Goal: Task Accomplishment & Management: Manage account settings

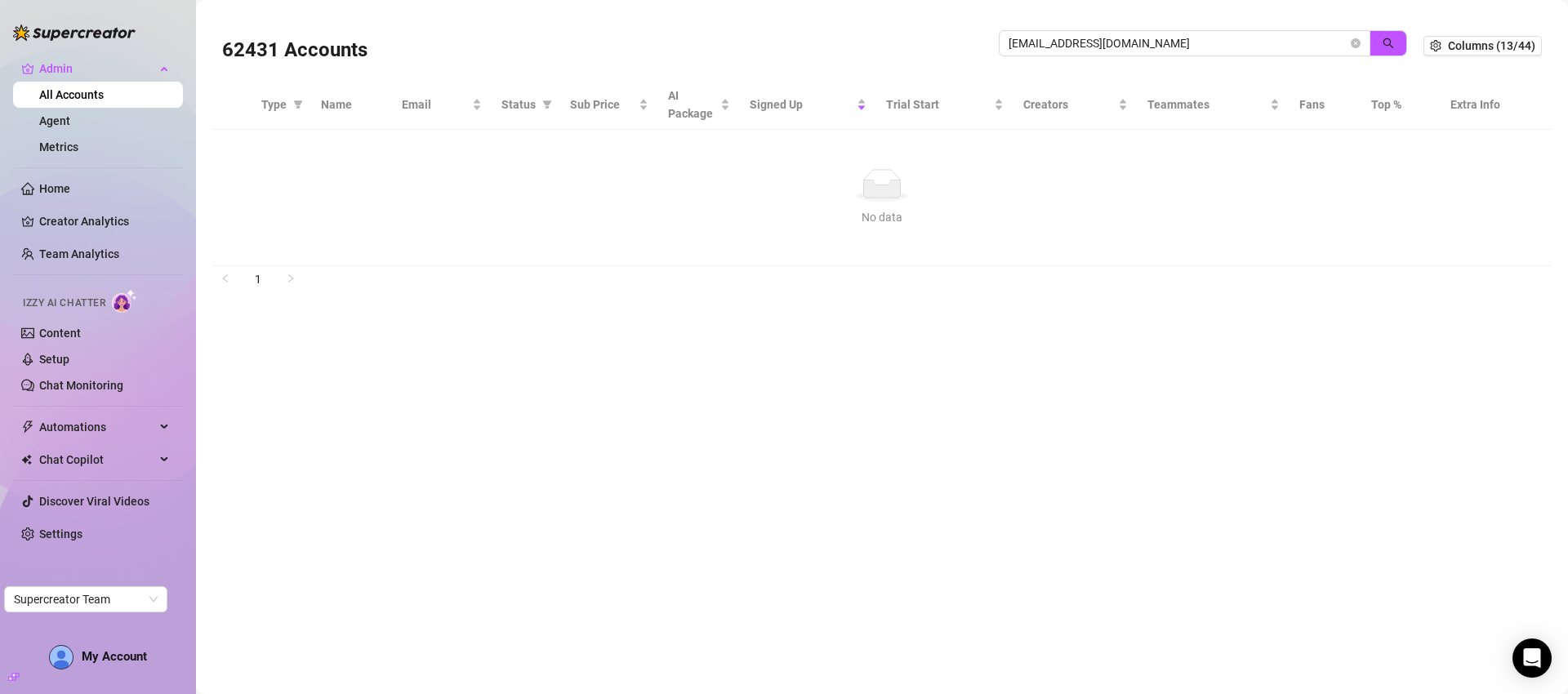
click at [1095, 39] on input "ottopassi@hotmail.com" at bounding box center [1177, 44] width 339 height 18
type input "[PERSON_NAME][EMAIL_ADDRESS][PERSON_NAME][DOMAIN_NAME]"
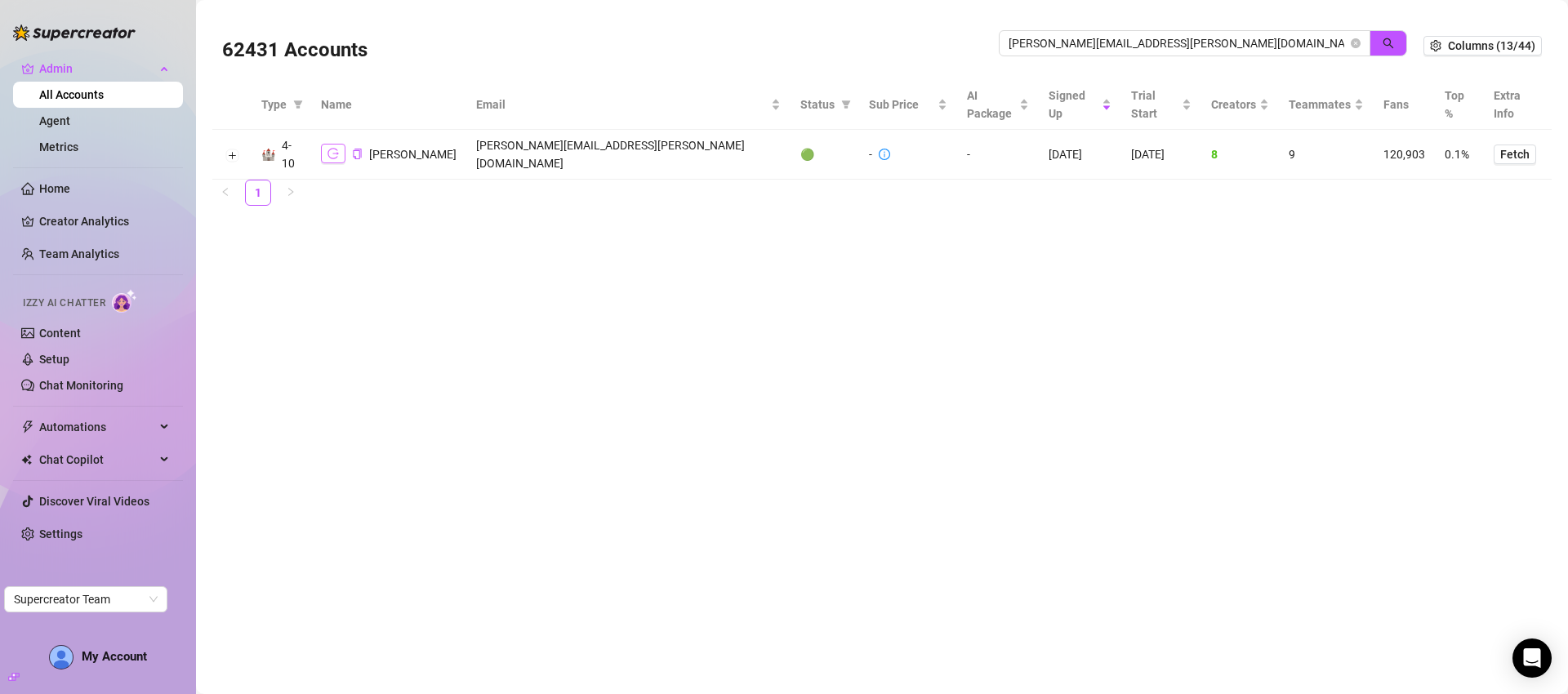
click at [343, 153] on button "button" at bounding box center [333, 154] width 25 height 20
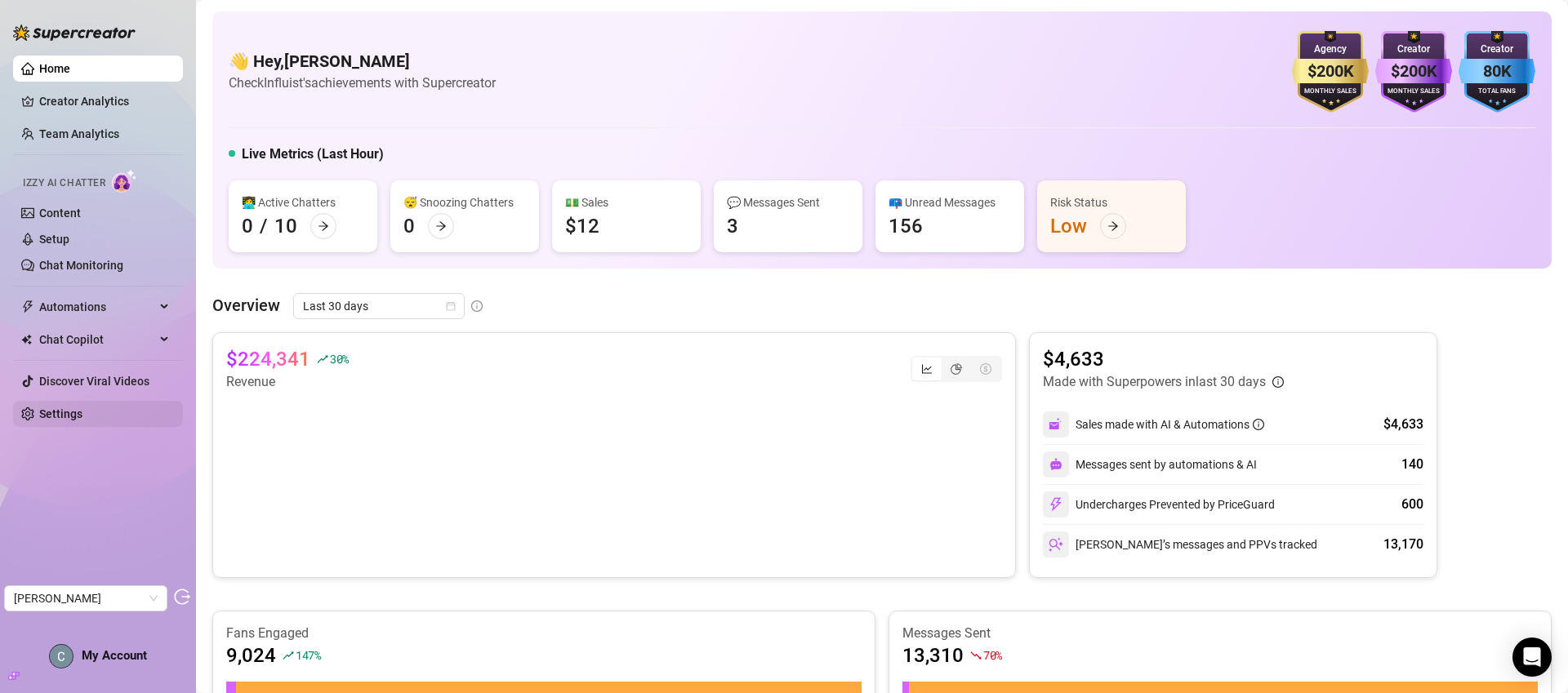
click at [83, 418] on link "Settings" at bounding box center [61, 414] width 44 height 13
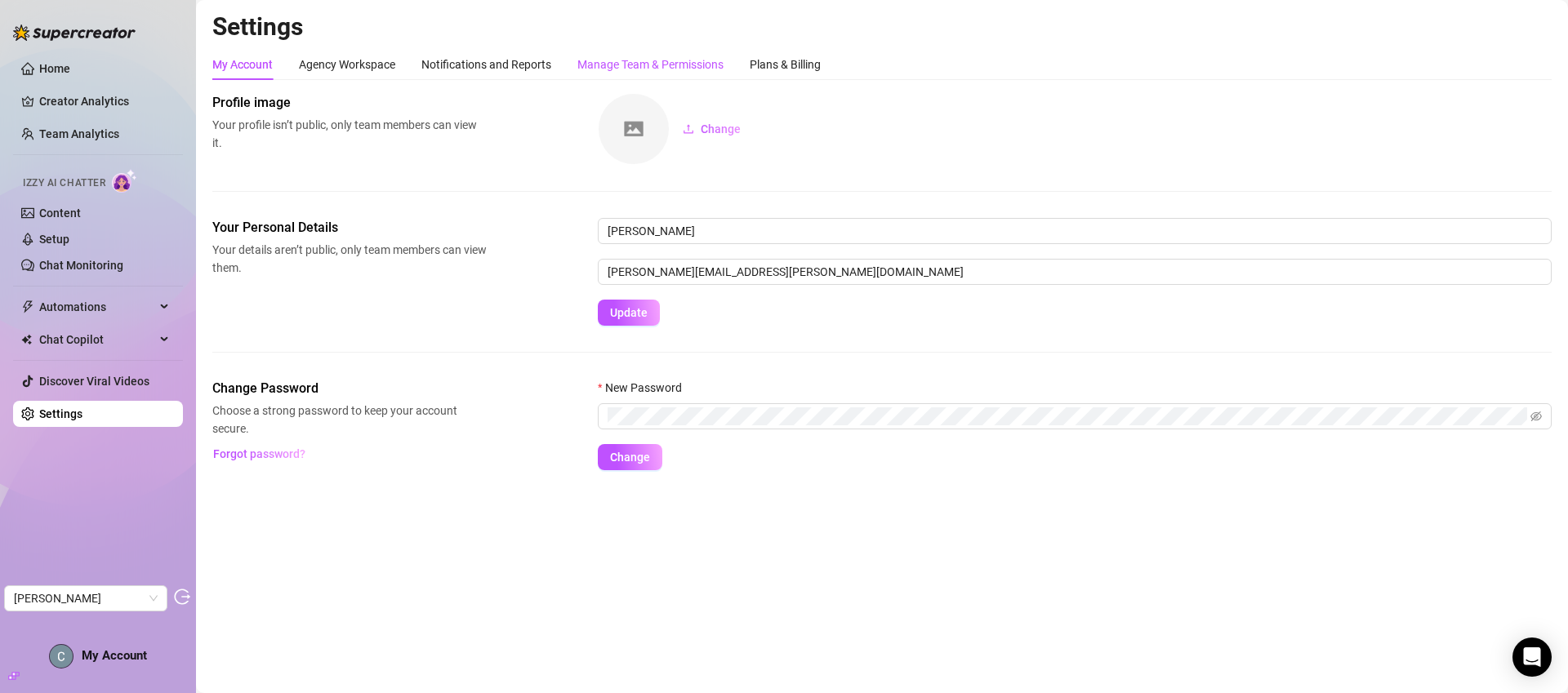
click at [652, 67] on div "Manage Team & Permissions" at bounding box center [650, 65] width 146 height 18
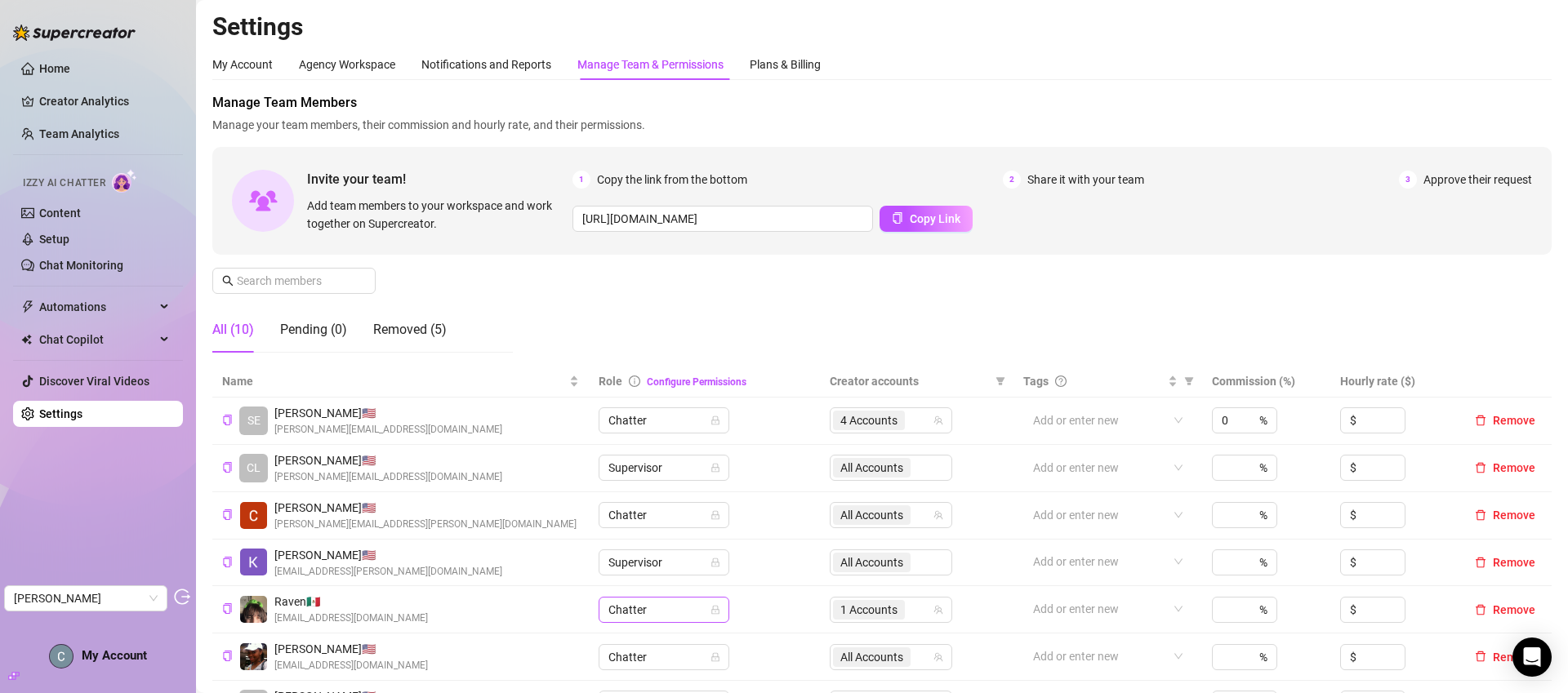
click at [674, 615] on span "Chatter" at bounding box center [664, 609] width 111 height 25
click at [667, 478] on div "Account Manager" at bounding box center [660, 473] width 104 height 18
click at [872, 287] on div "Manage Team Members Manage your team members, their commission and hourly rate,…" at bounding box center [882, 230] width 1339 height 272
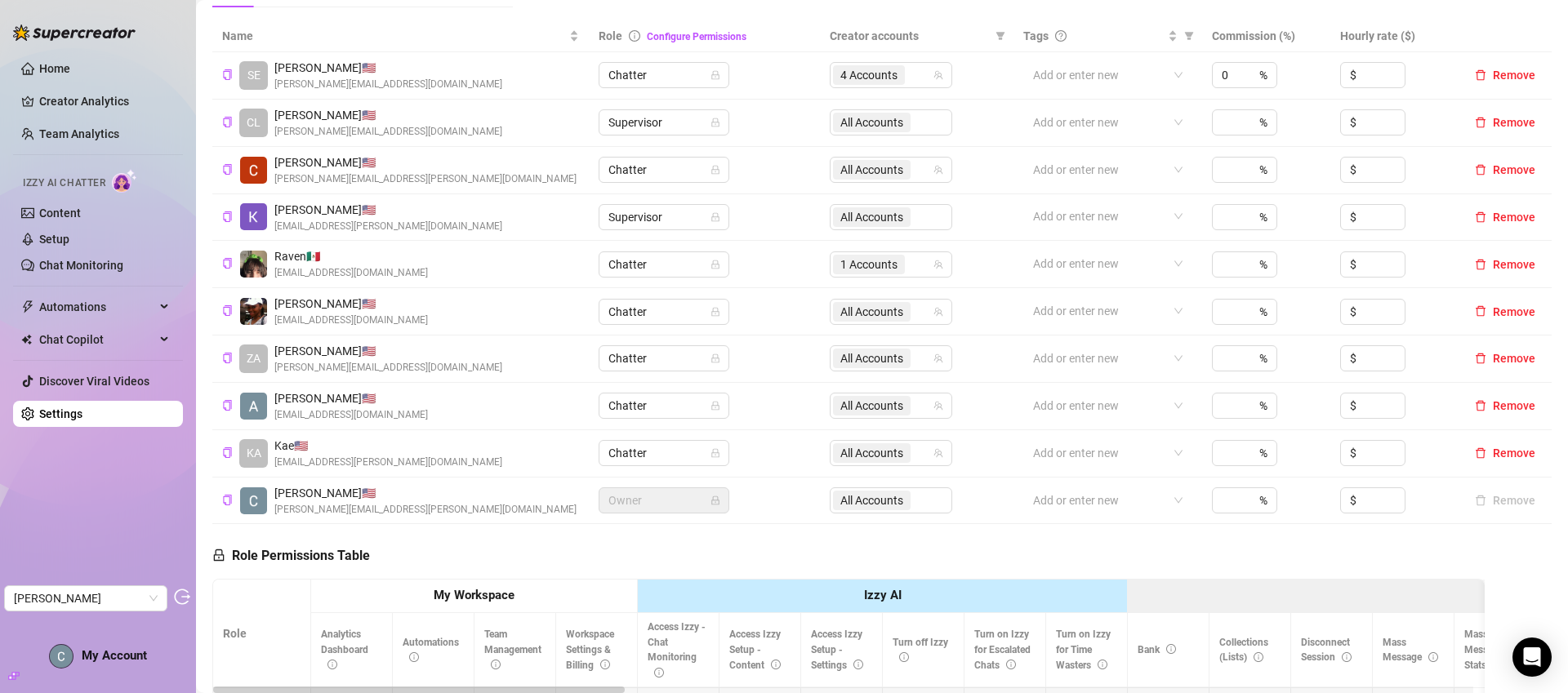
scroll to position [360, 0]
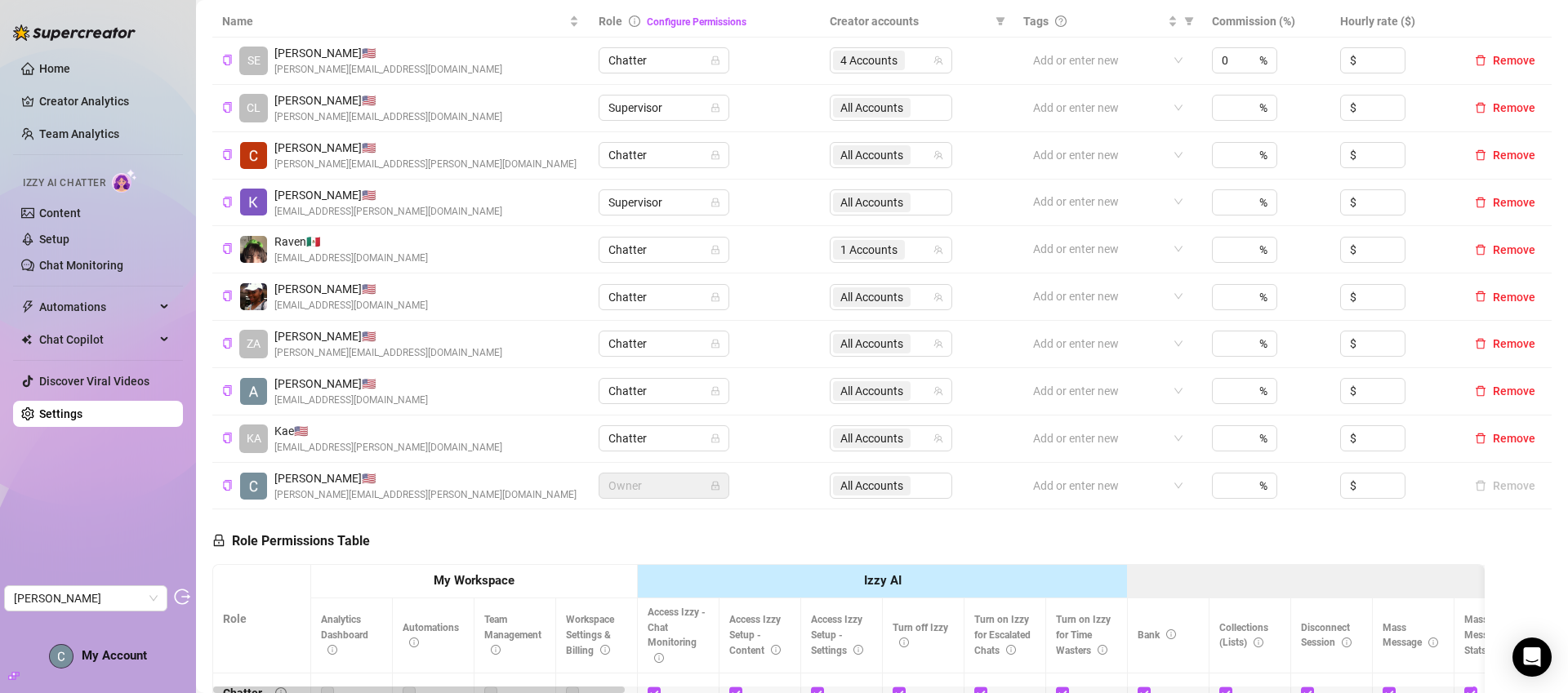
click at [747, 243] on td "Chatter" at bounding box center [704, 251] width 231 height 48
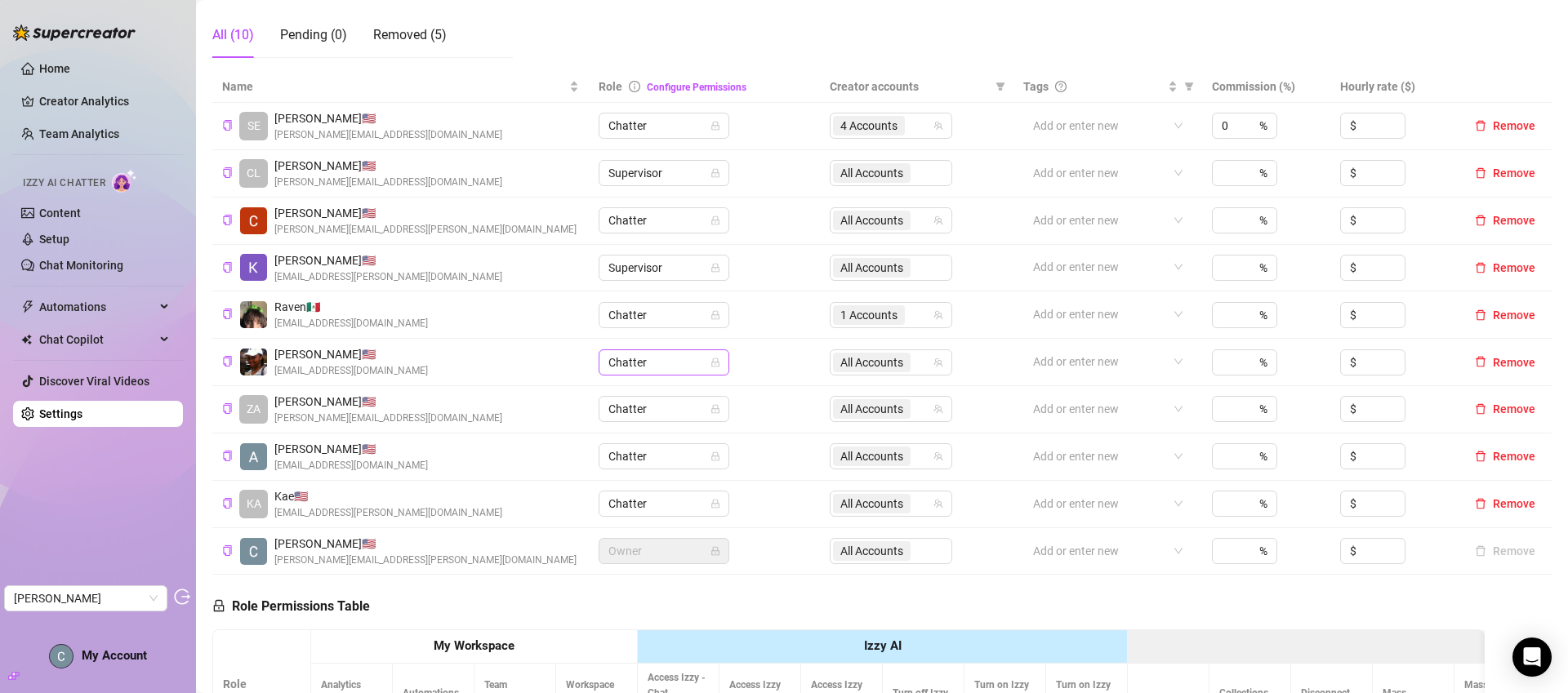
scroll to position [423, 0]
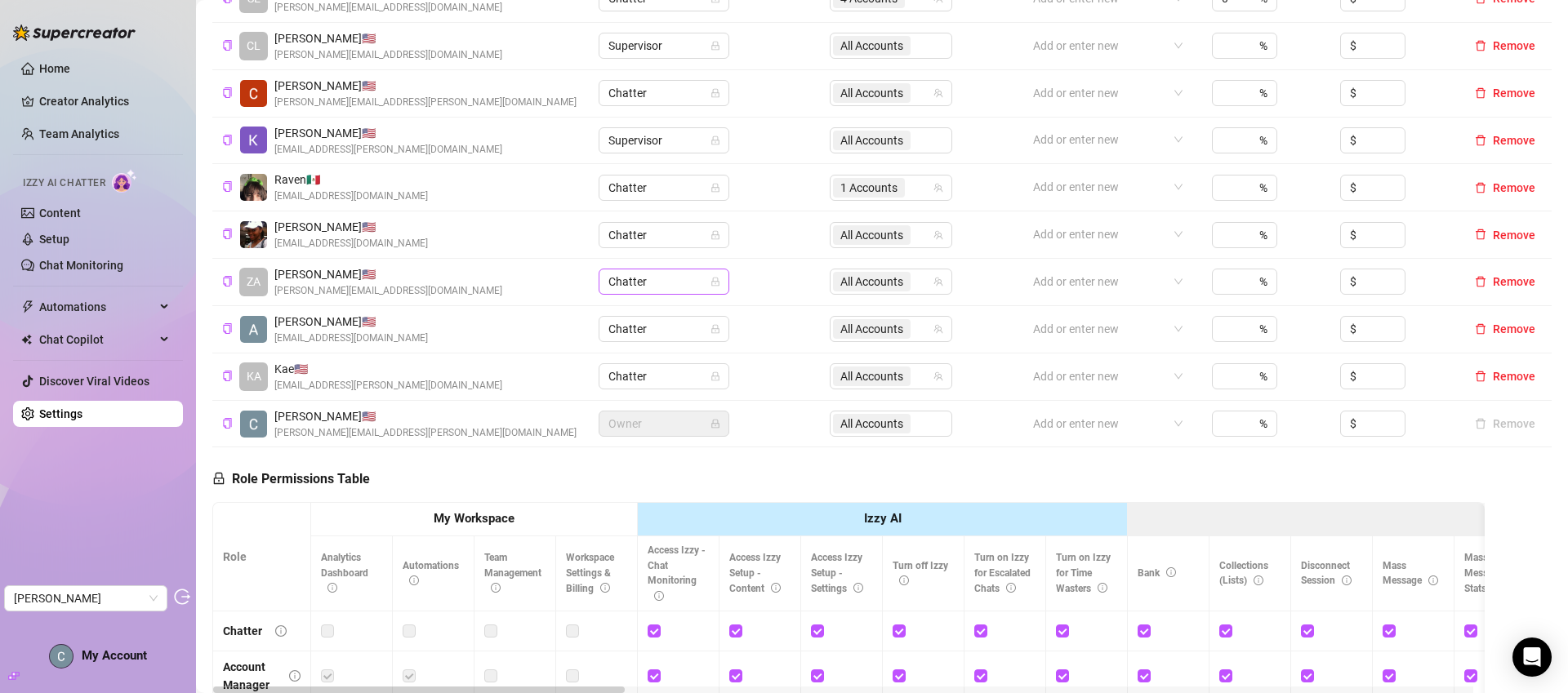
click at [685, 276] on span "Chatter" at bounding box center [664, 281] width 111 height 25
click at [689, 347] on div "Account Manager" at bounding box center [660, 341] width 104 height 18
click at [674, 190] on span "Chatter" at bounding box center [664, 188] width 111 height 25
click at [675, 249] on div "Account Manager" at bounding box center [660, 247] width 104 height 18
